Goal: Information Seeking & Learning: Learn about a topic

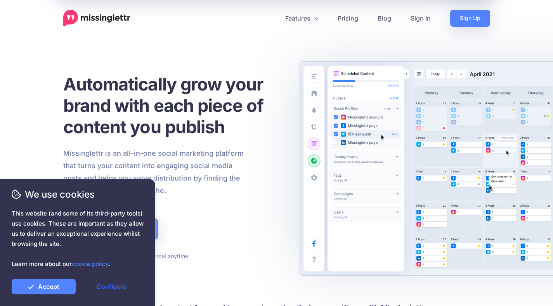
click at [105, 286] on link "Configure" at bounding box center [112, 287] width 64 height 16
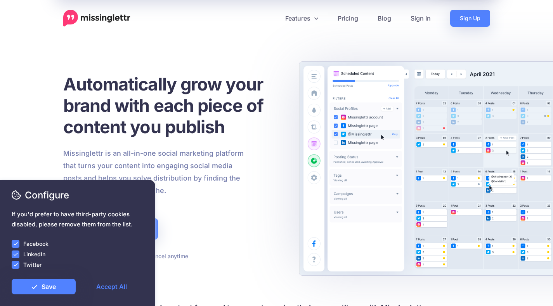
click at [29, 265] on label "Twitter" at bounding box center [32, 264] width 18 height 9
click at [29, 255] on label "LinkedIn" at bounding box center [34, 253] width 22 height 9
click at [30, 244] on label "Facebook" at bounding box center [35, 243] width 25 height 9
click at [18, 244] on ins at bounding box center [16, 244] width 8 height 8
click at [16, 255] on ins at bounding box center [16, 254] width 8 height 8
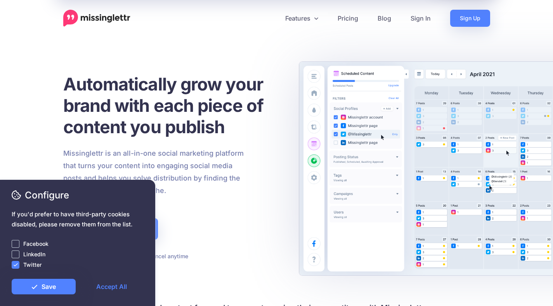
click at [15, 266] on ins at bounding box center [16, 265] width 8 height 8
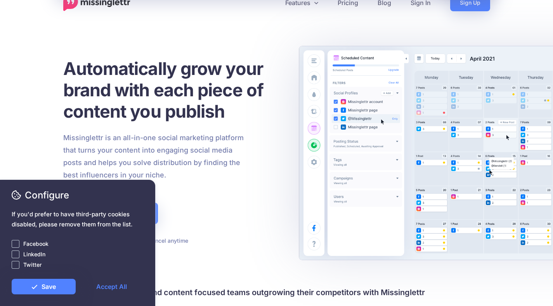
scroll to position [42, 0]
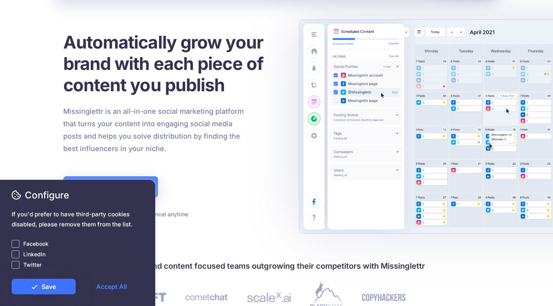
click at [56, 288] on link "Save" at bounding box center [44, 287] width 64 height 16
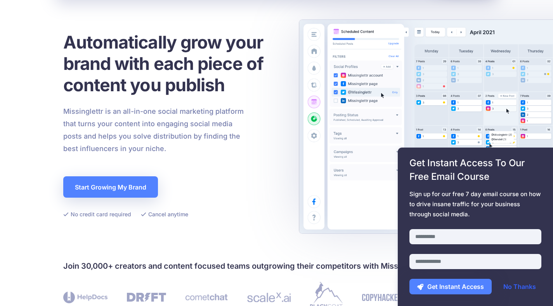
click at [514, 283] on link "No Thanks" at bounding box center [519, 287] width 48 height 16
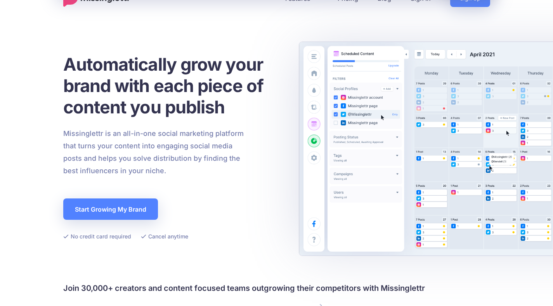
scroll to position [0, 0]
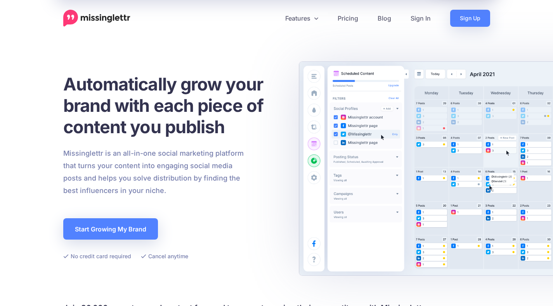
click at [84, 157] on p "Missinglettr is an all-in-one social marketing platform that turns your content…" at bounding box center [153, 172] width 181 height 50
copy p "Missinglettr"
